Goal: Transaction & Acquisition: Purchase product/service

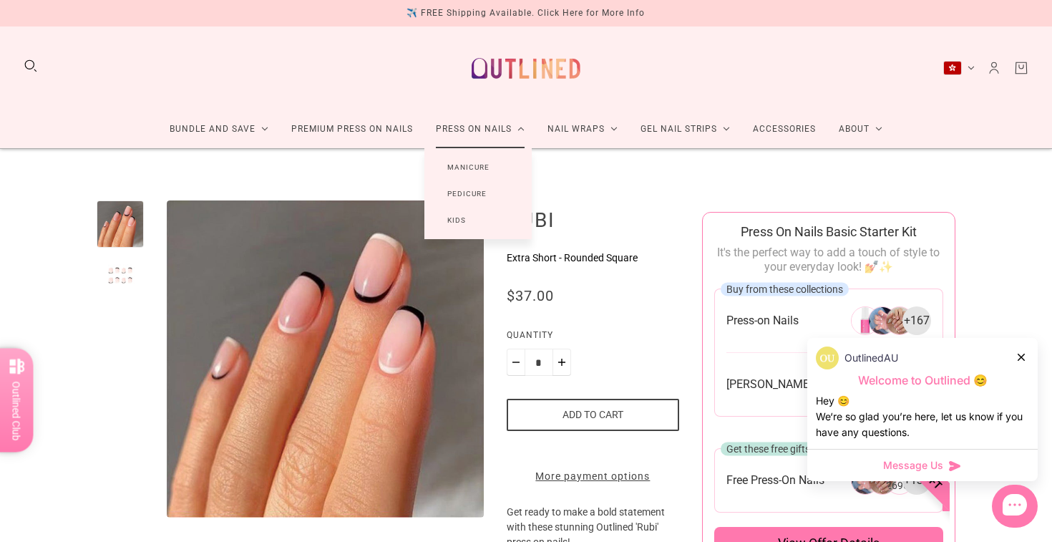
click at [466, 223] on link "Kids" at bounding box center [457, 220] width 64 height 26
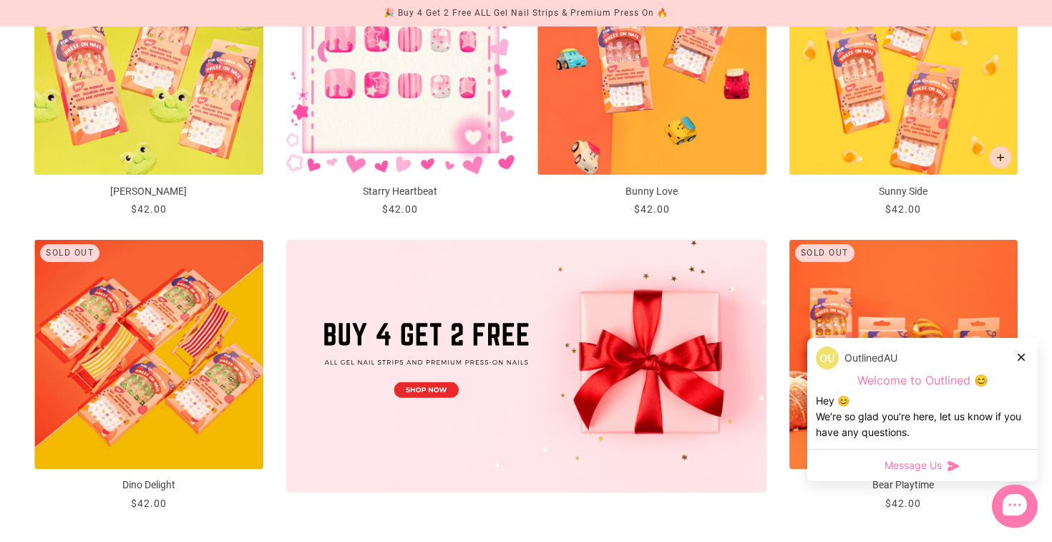
scroll to position [349, 0]
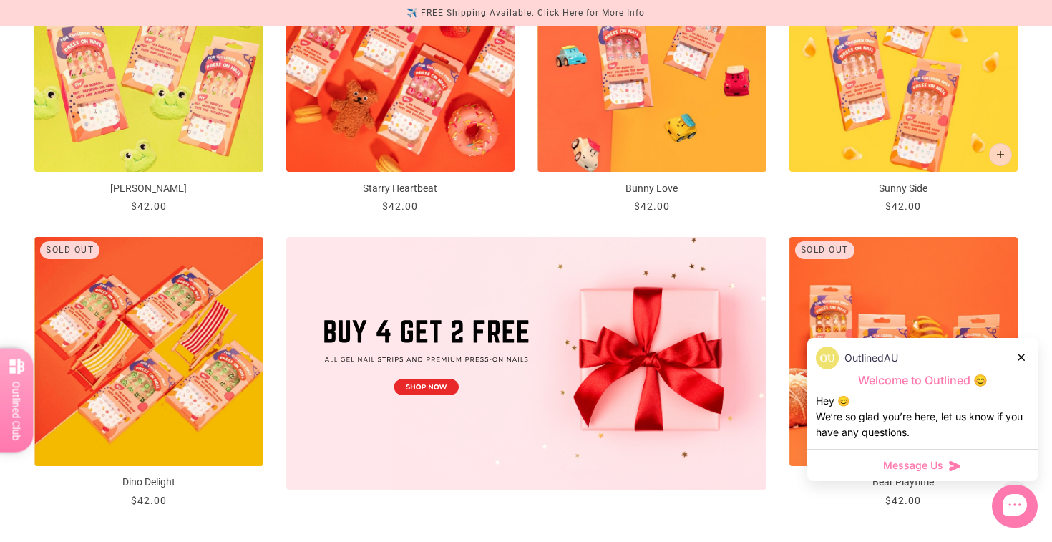
click at [1018, 354] on icon at bounding box center [1021, 357] width 7 height 7
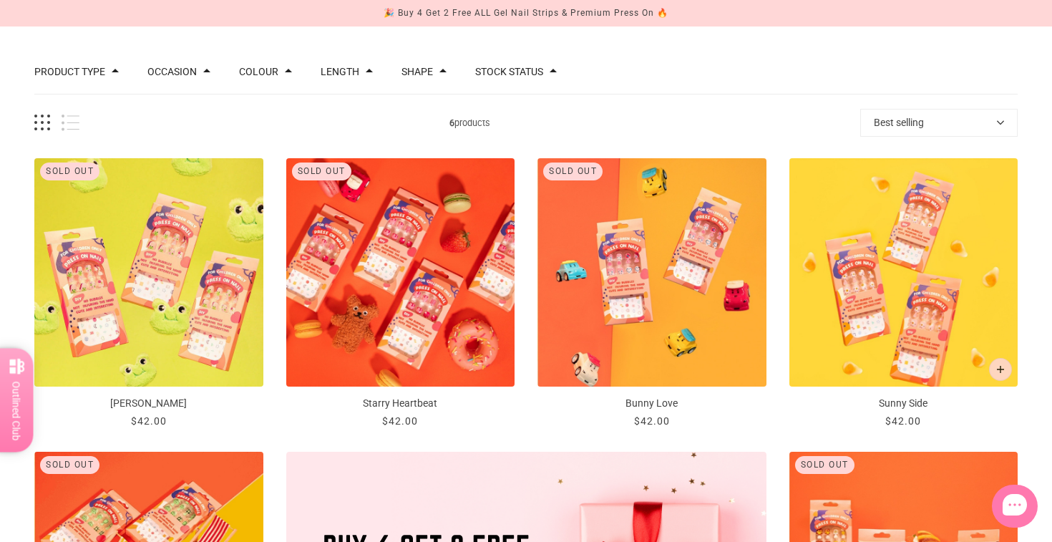
scroll to position [0, 0]
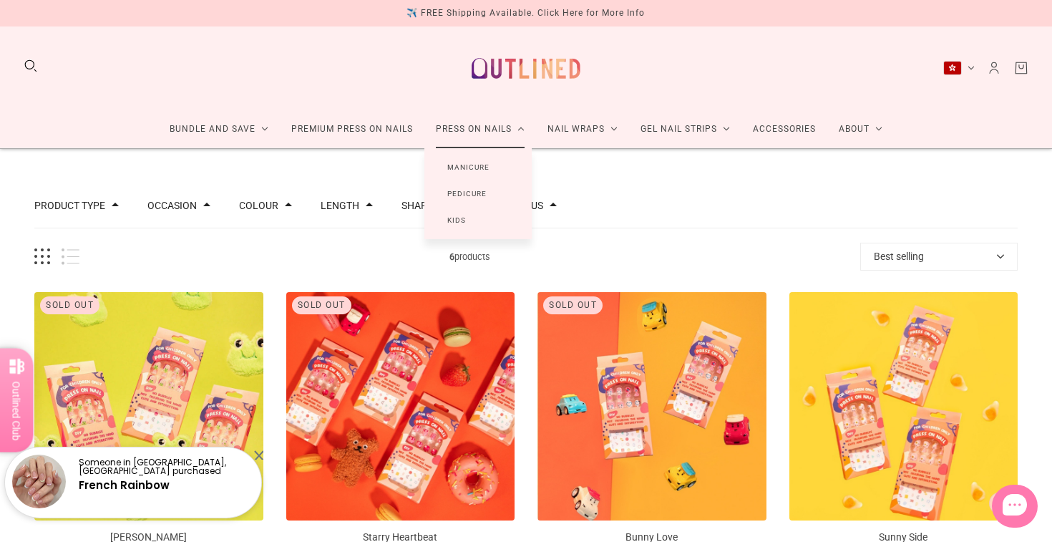
click at [457, 166] on link "Manicure" at bounding box center [469, 167] width 88 height 26
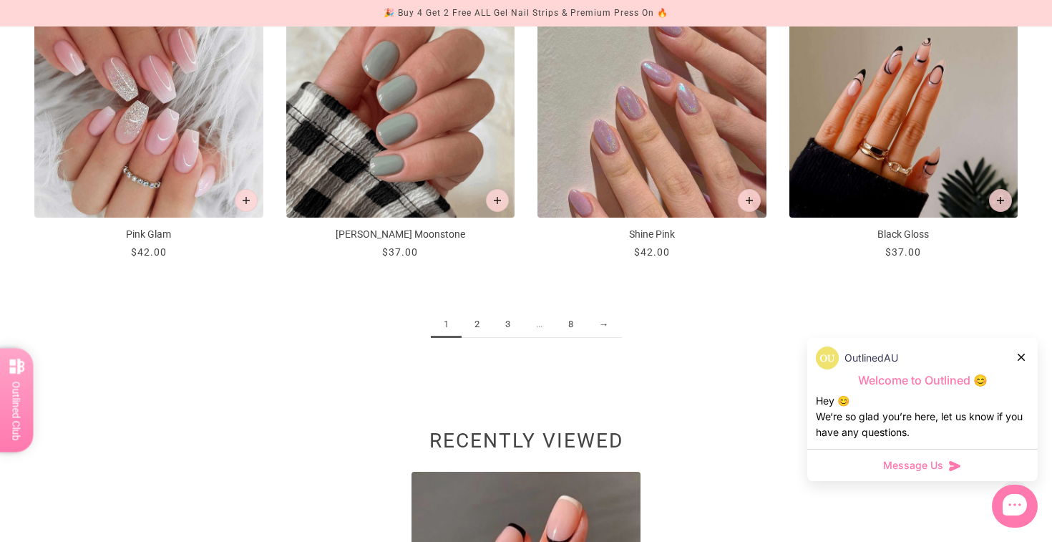
scroll to position [1767, 0]
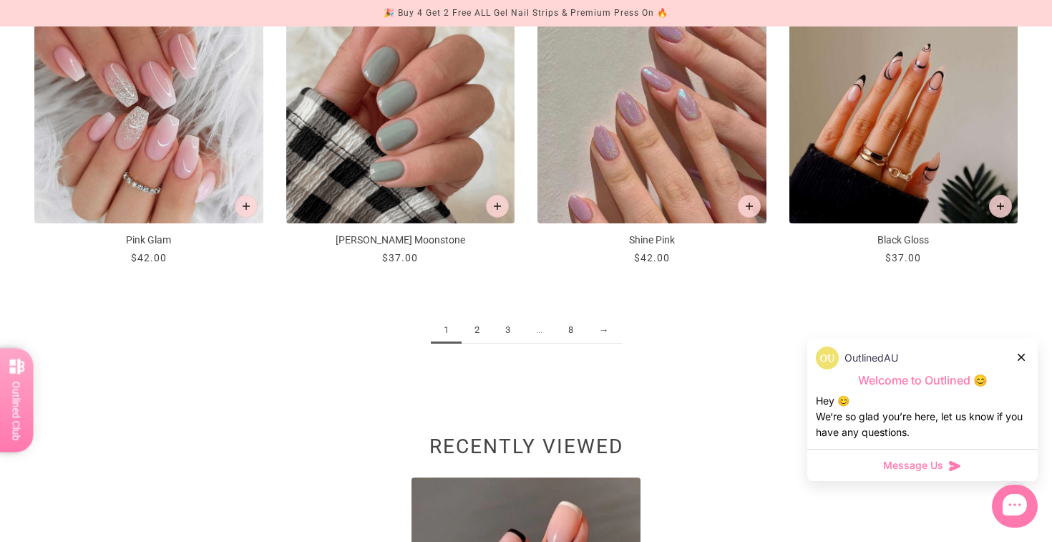
click at [477, 326] on link "2" at bounding box center [477, 330] width 31 height 26
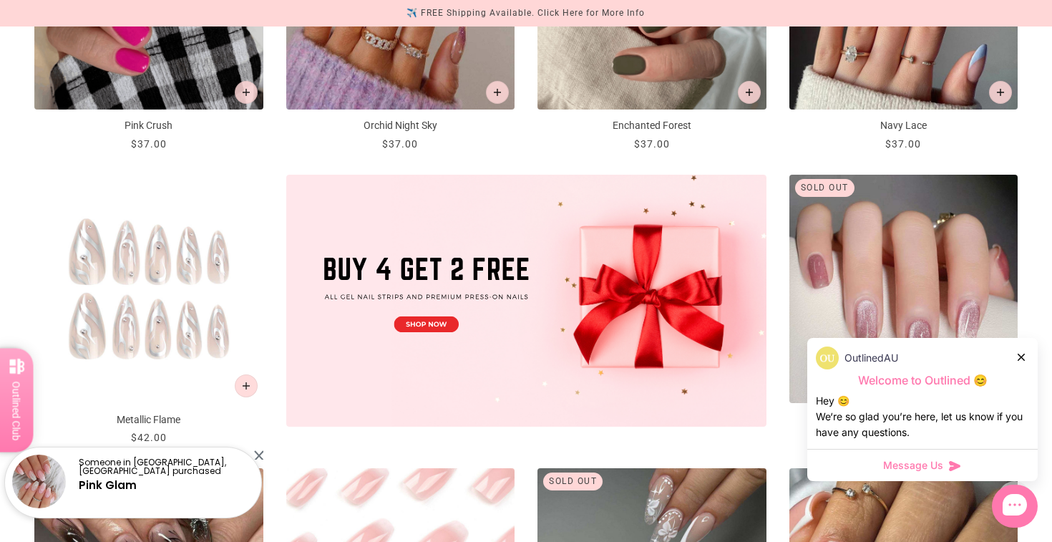
scroll to position [411, 0]
